Goal: Task Accomplishment & Management: Complete application form

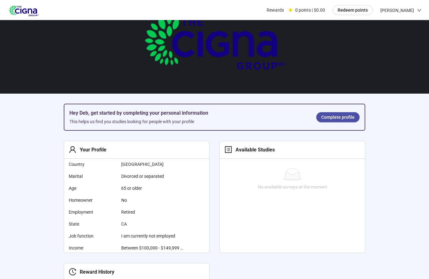
scroll to position [16, 0]
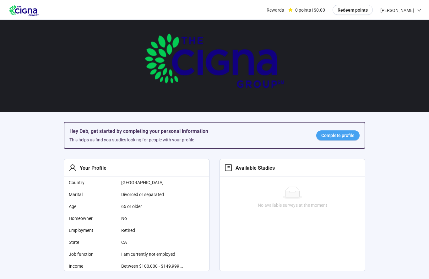
click at [330, 137] on span "Complete profile" at bounding box center [337, 135] width 33 height 7
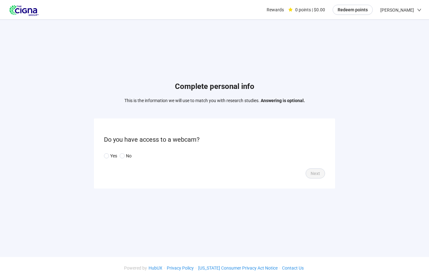
scroll to position [0, 0]
click at [314, 177] on span "Next" at bounding box center [315, 173] width 9 height 7
click at [111, 161] on input "search" at bounding box center [215, 155] width 214 height 9
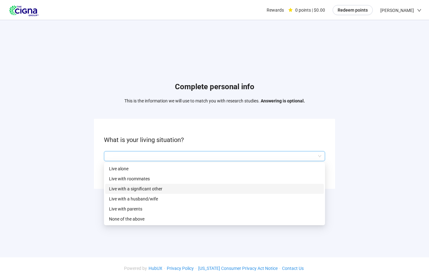
click at [117, 194] on div "Live with a significant other" at bounding box center [214, 189] width 219 height 10
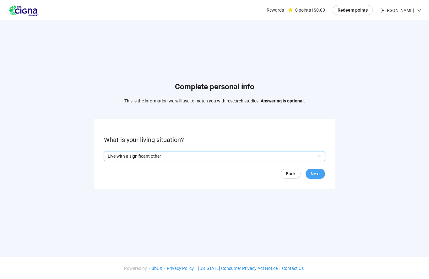
click at [317, 177] on span "Next" at bounding box center [315, 173] width 9 height 7
click at [112, 161] on input "search" at bounding box center [215, 155] width 214 height 9
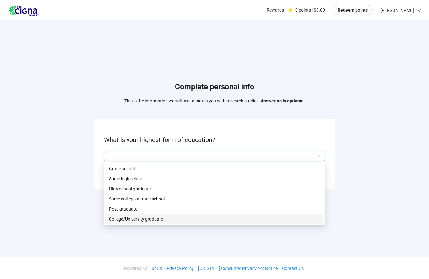
click at [132, 222] on p "College/University graduate" at bounding box center [214, 219] width 211 height 7
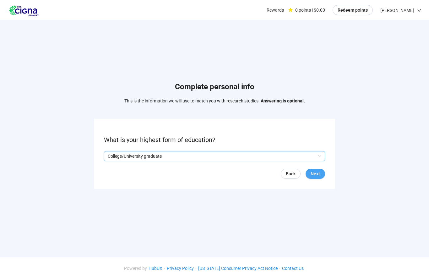
click at [317, 177] on span "Next" at bounding box center [315, 173] width 9 height 7
click at [112, 161] on input "search" at bounding box center [215, 155] width 214 height 9
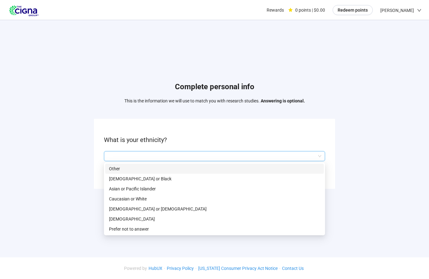
click at [116, 202] on p "Caucasian or White" at bounding box center [214, 198] width 211 height 7
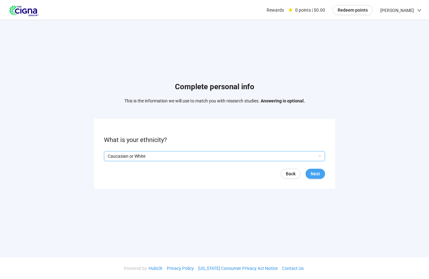
click at [314, 177] on span "Next" at bounding box center [315, 173] width 9 height 7
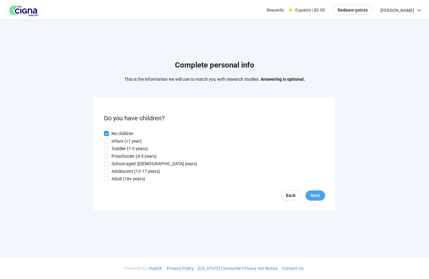
click at [316, 199] on span "Next" at bounding box center [315, 195] width 9 height 7
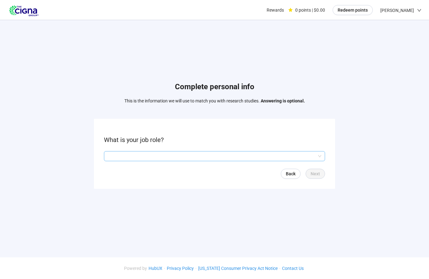
click at [108, 161] on input "search" at bounding box center [215, 155] width 214 height 9
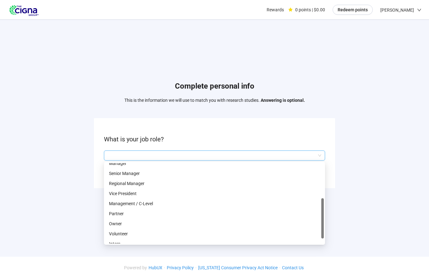
scroll to position [35, 0]
click at [113, 210] on p "Partner" at bounding box center [214, 213] width 211 height 7
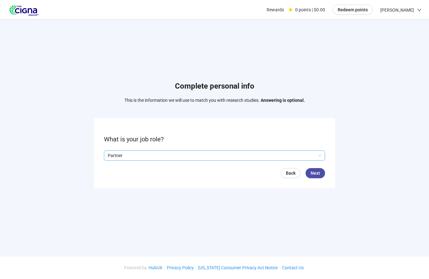
click at [132, 151] on p "Partner" at bounding box center [212, 155] width 208 height 9
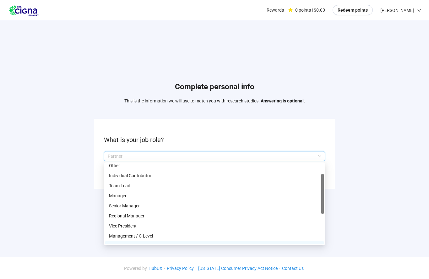
scroll to position [0, 0]
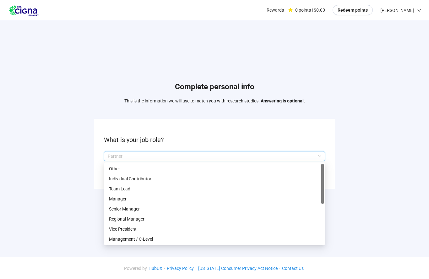
click at [113, 172] on p "Other" at bounding box center [214, 168] width 211 height 7
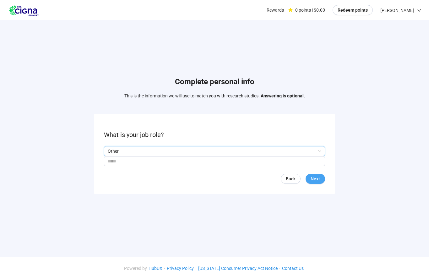
click at [316, 182] on span "Next" at bounding box center [315, 178] width 9 height 7
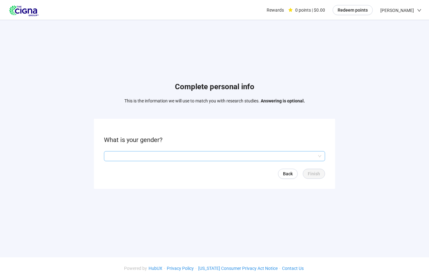
click at [108, 161] on input "search" at bounding box center [215, 155] width 214 height 9
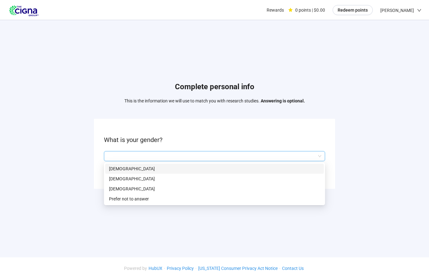
click at [113, 182] on p "[DEMOGRAPHIC_DATA]" at bounding box center [214, 178] width 211 height 7
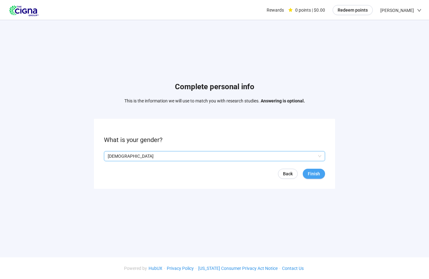
click at [317, 177] on span "Finish" at bounding box center [314, 173] width 12 height 7
